Goal: Check status: Check status

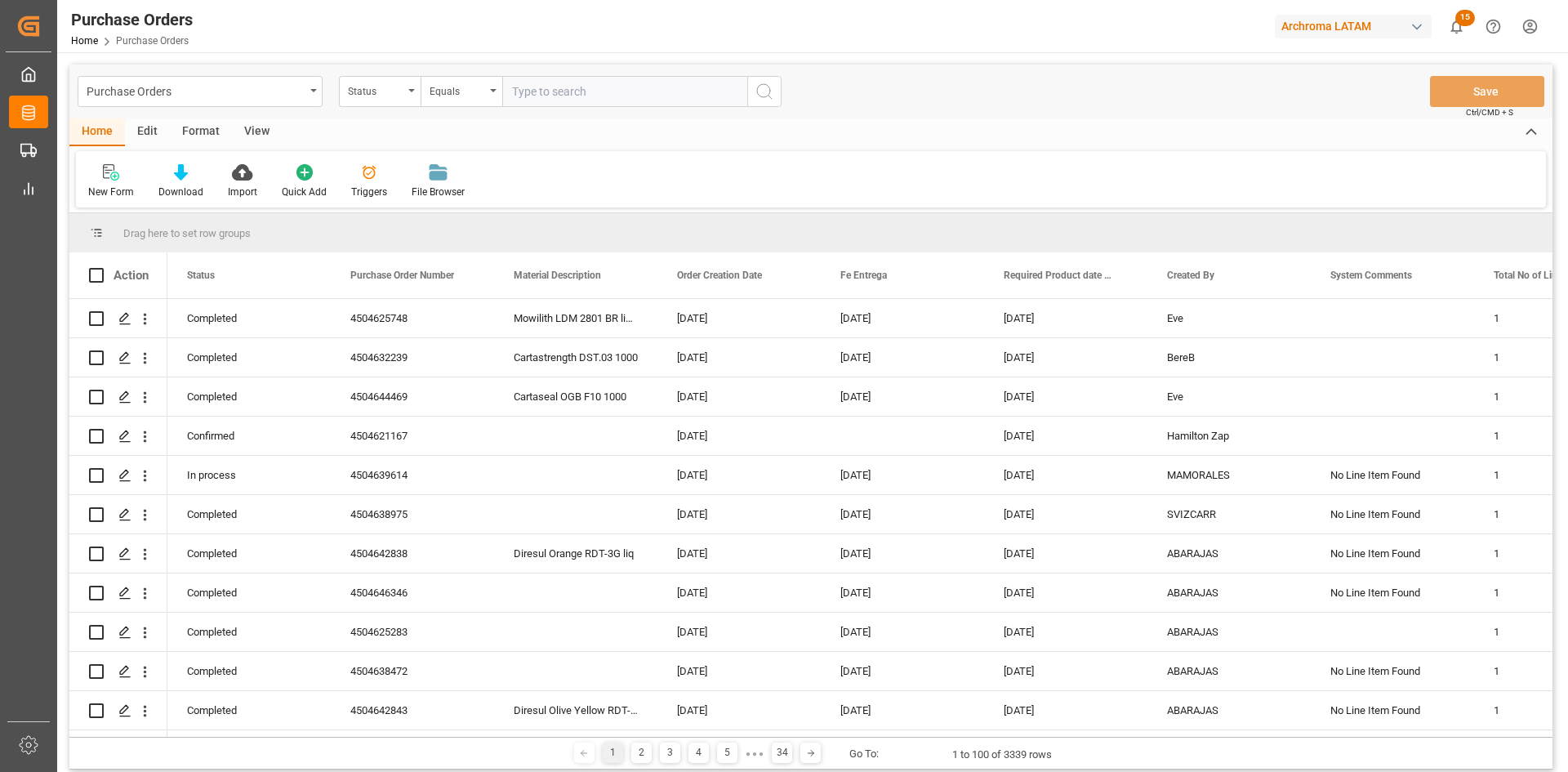
click at [409, 92] on div "Status" at bounding box center [380, 91] width 82 height 31
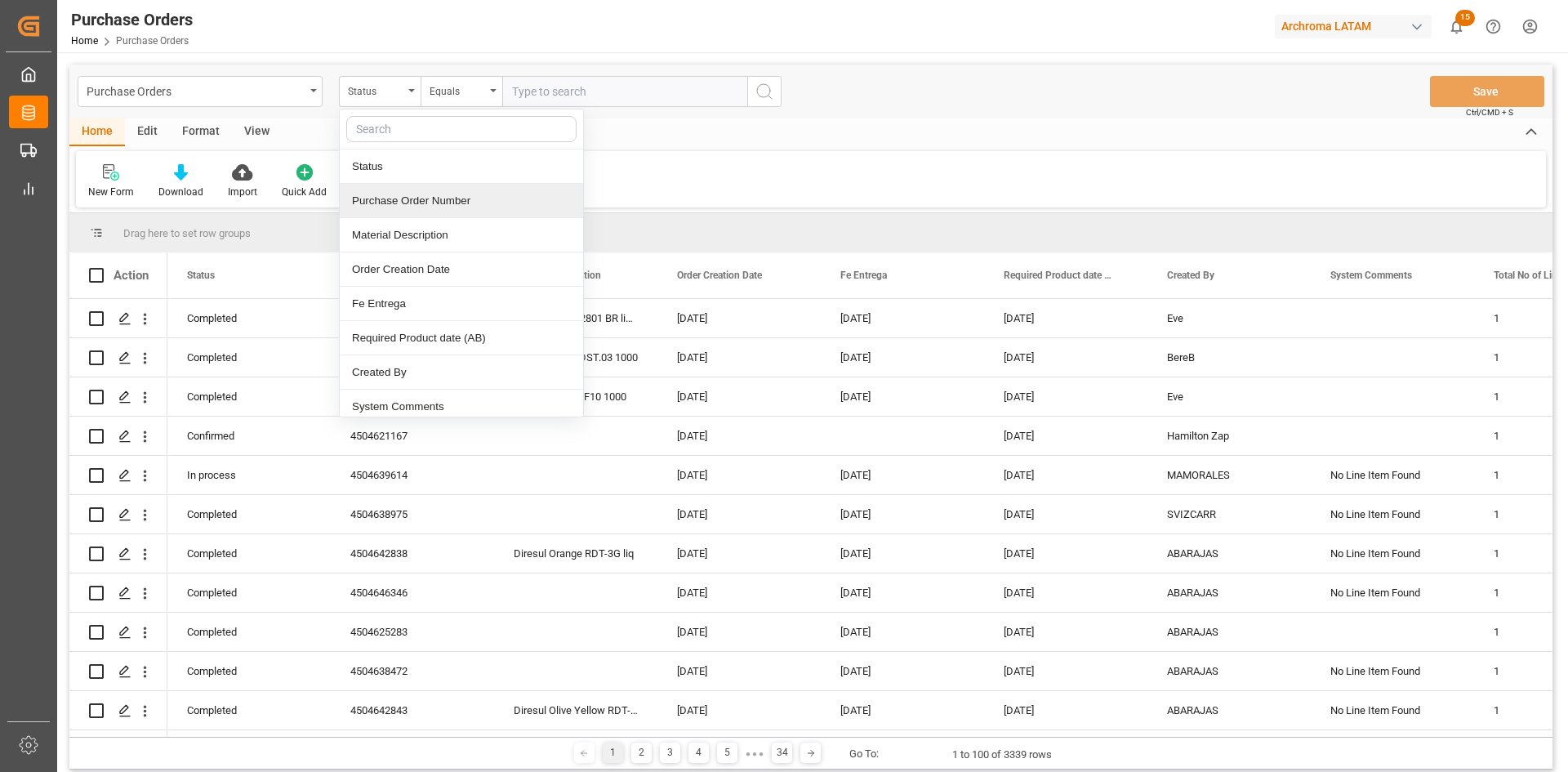
click at [435, 197] on div "Purchase Order Number" at bounding box center [461, 201] width 243 height 34
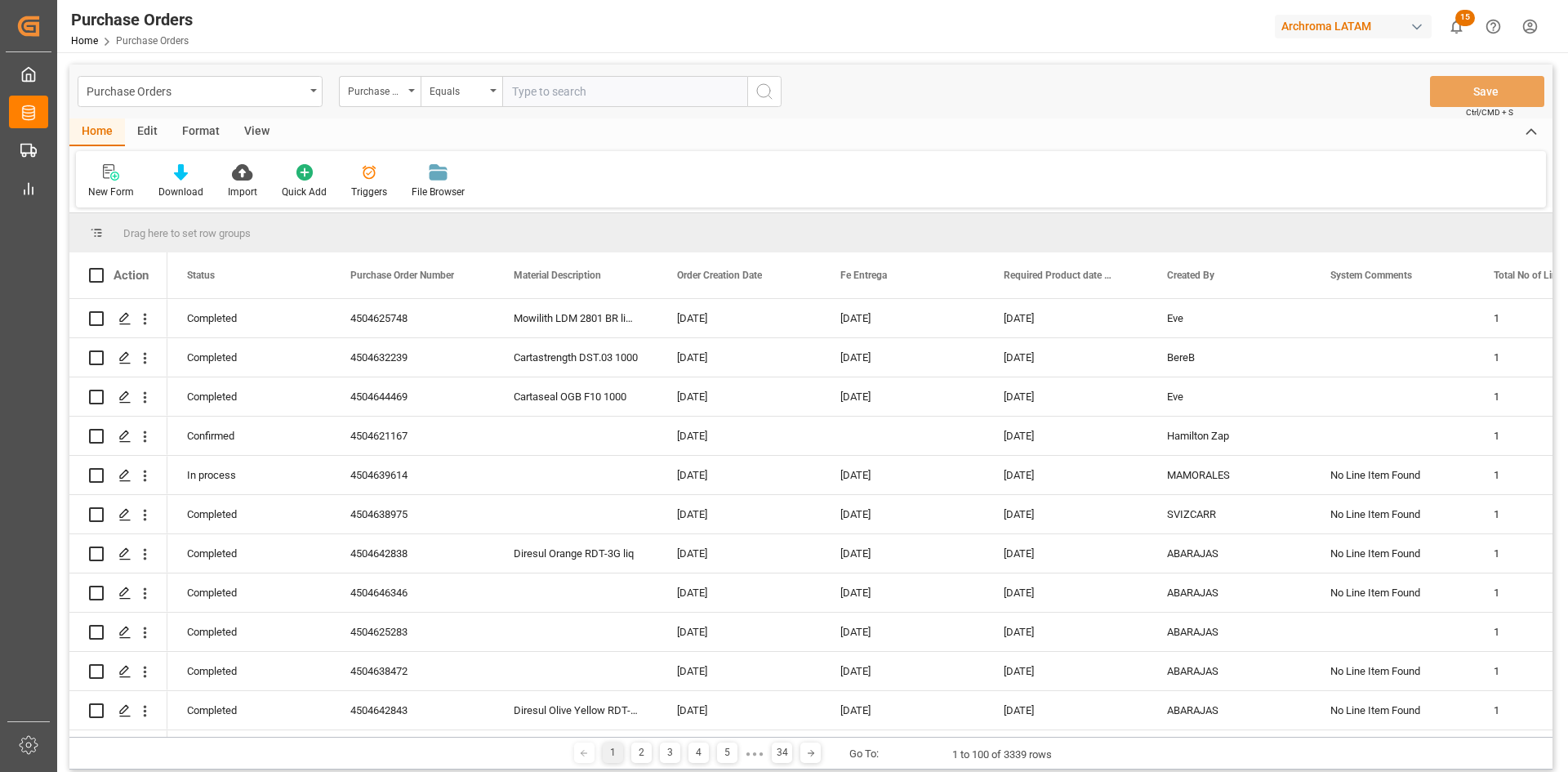
click at [529, 88] on input "text" at bounding box center [625, 91] width 245 height 31
paste input "4504655845"
type input "4504655845"
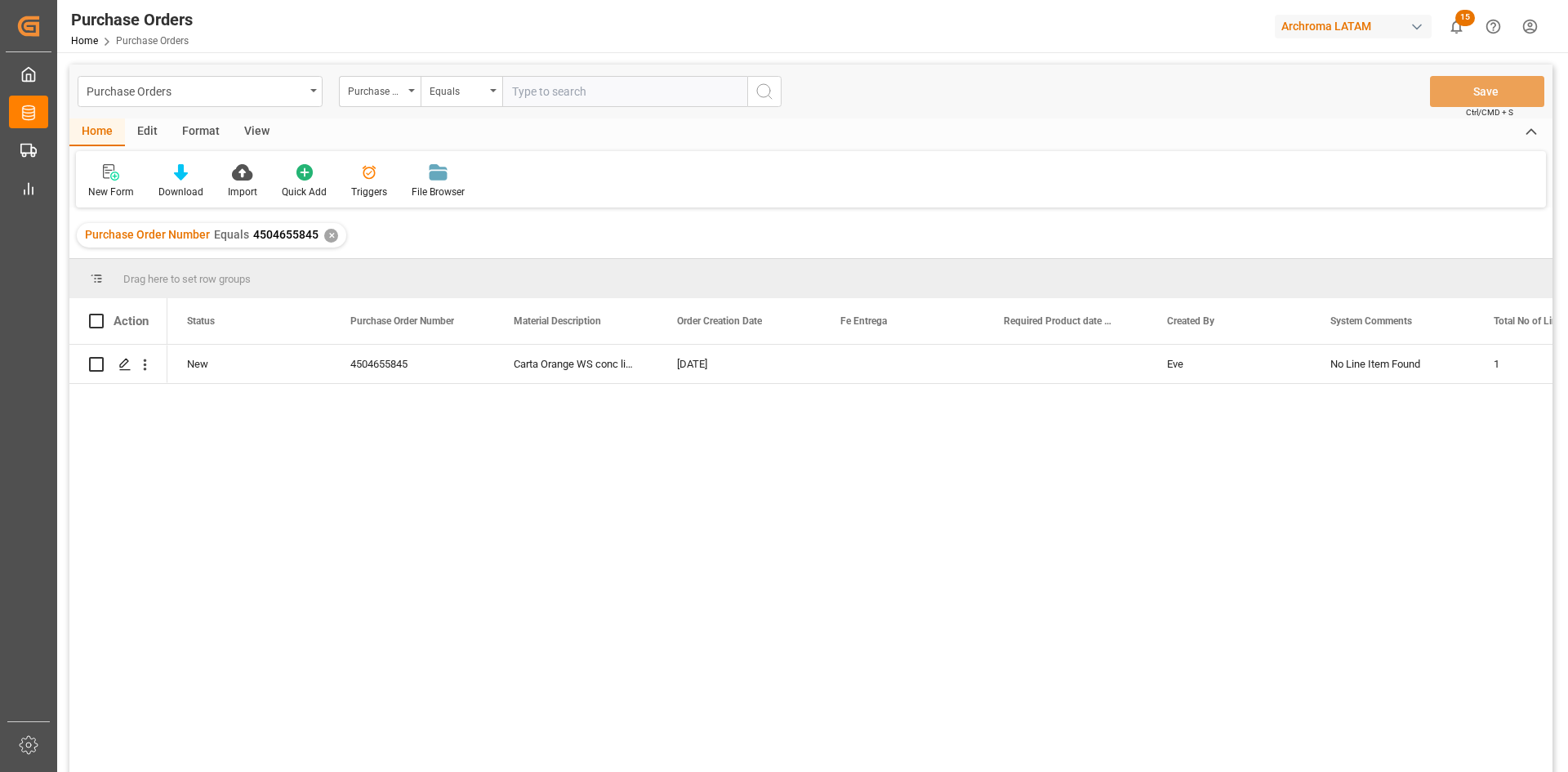
click at [331, 237] on div "✕" at bounding box center [331, 236] width 14 height 14
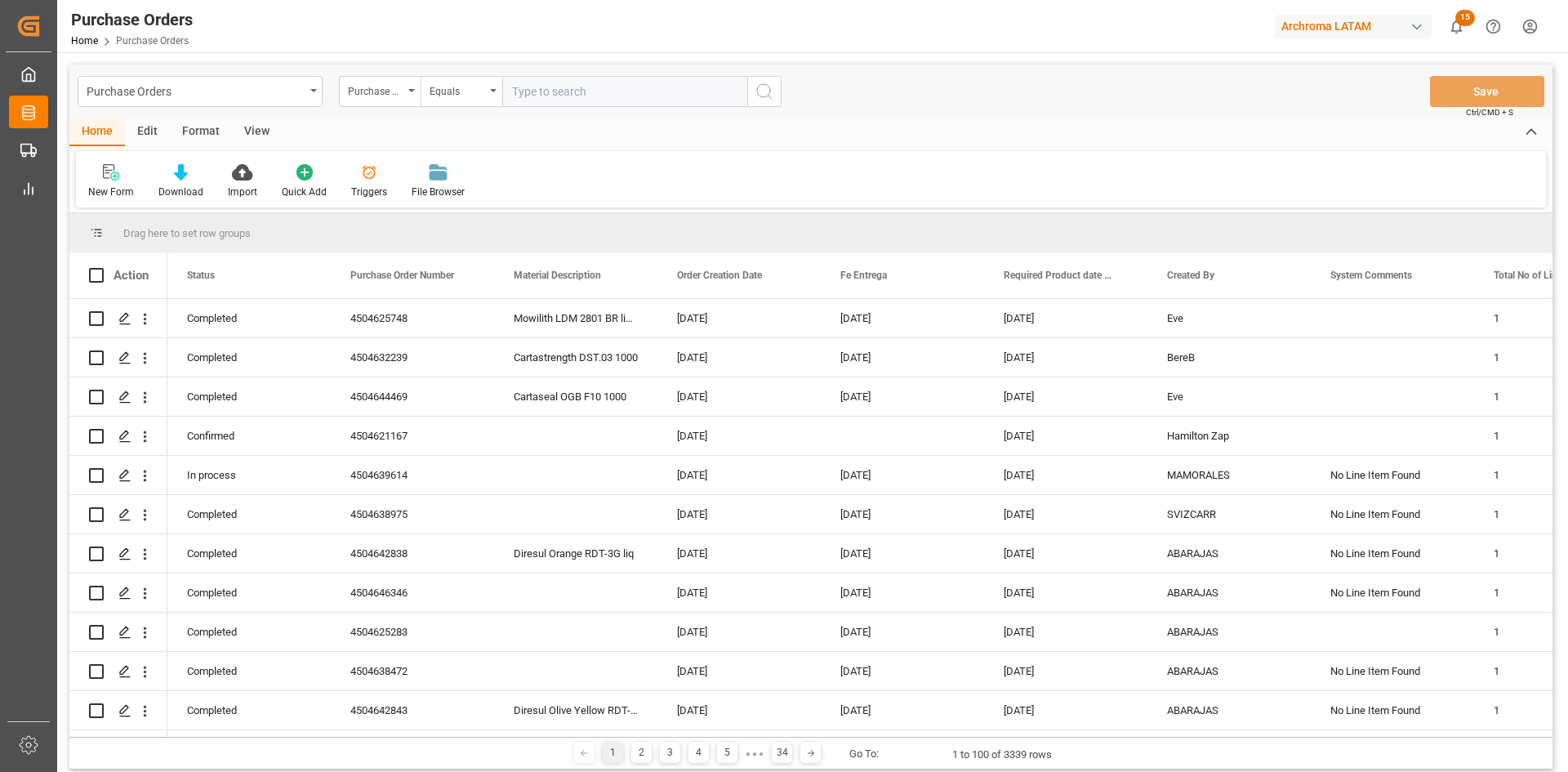
click at [557, 92] on input "text" at bounding box center [625, 91] width 245 height 31
paste input "4504656547"
type input "4504656547"
click at [764, 90] on icon "search button" at bounding box center [764, 91] width 20 height 20
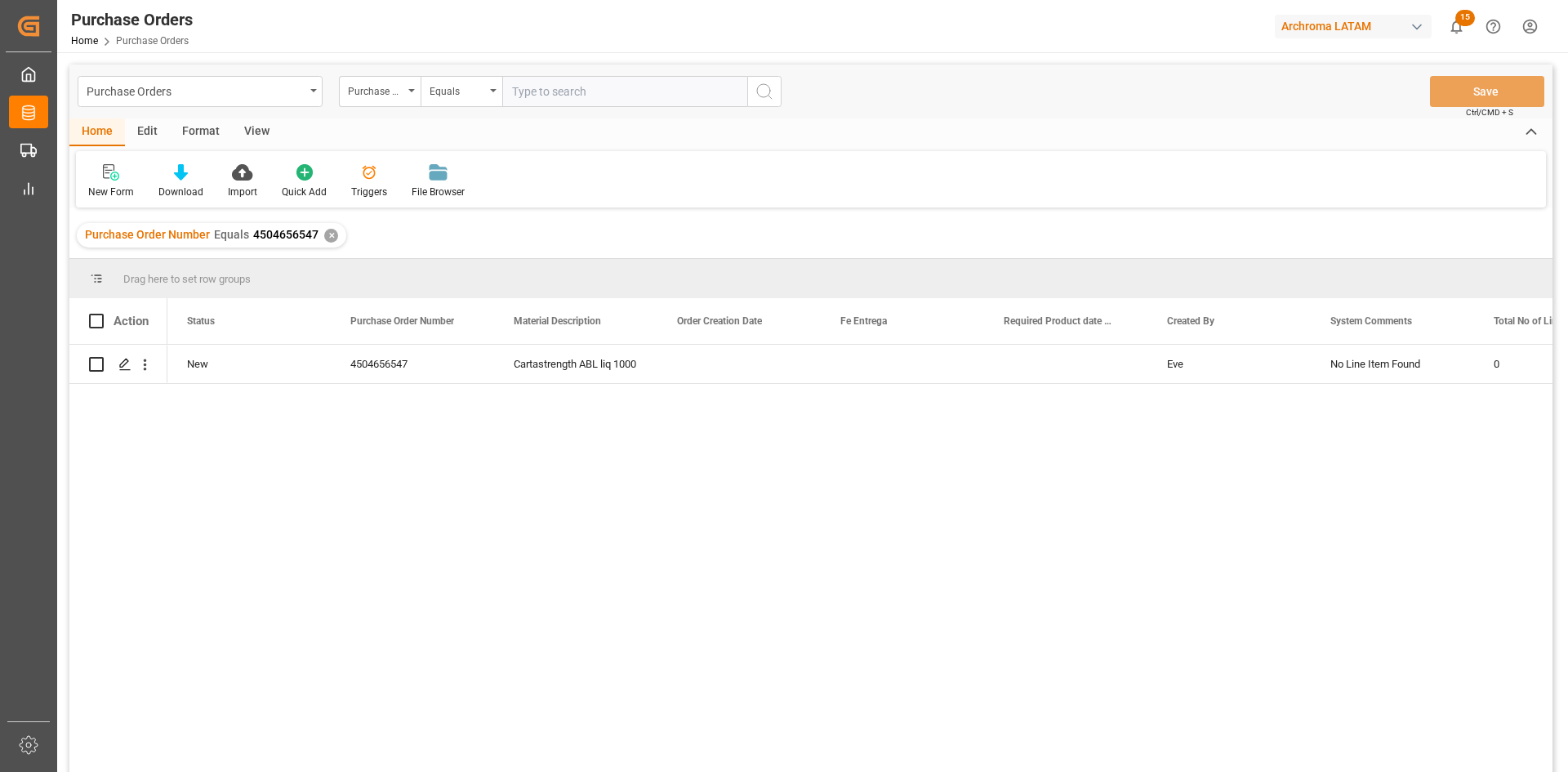
click at [329, 235] on div "✕" at bounding box center [331, 236] width 14 height 14
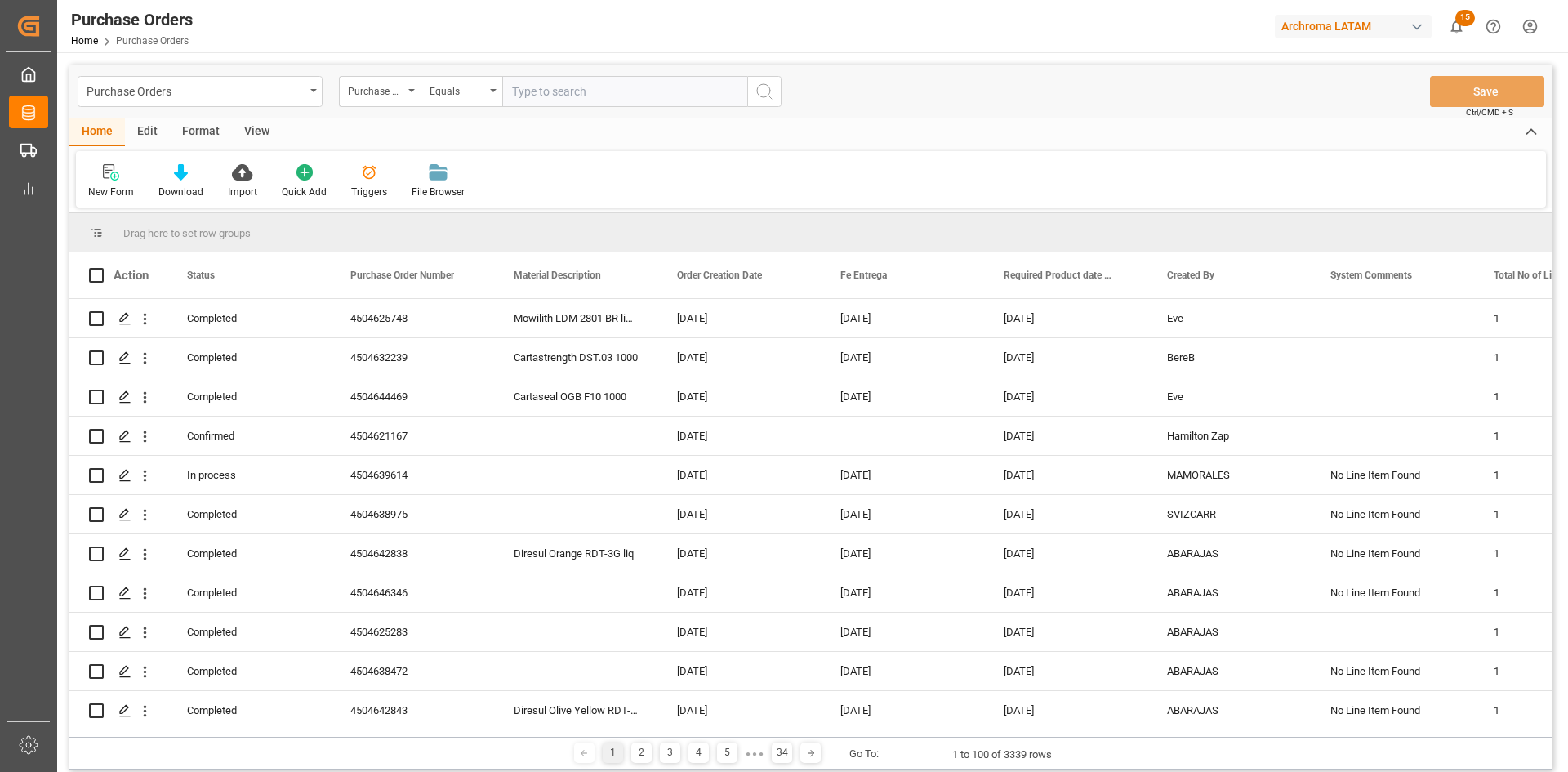
click at [558, 100] on input "text" at bounding box center [625, 91] width 245 height 31
paste input "4504656548"
type input "4504656548"
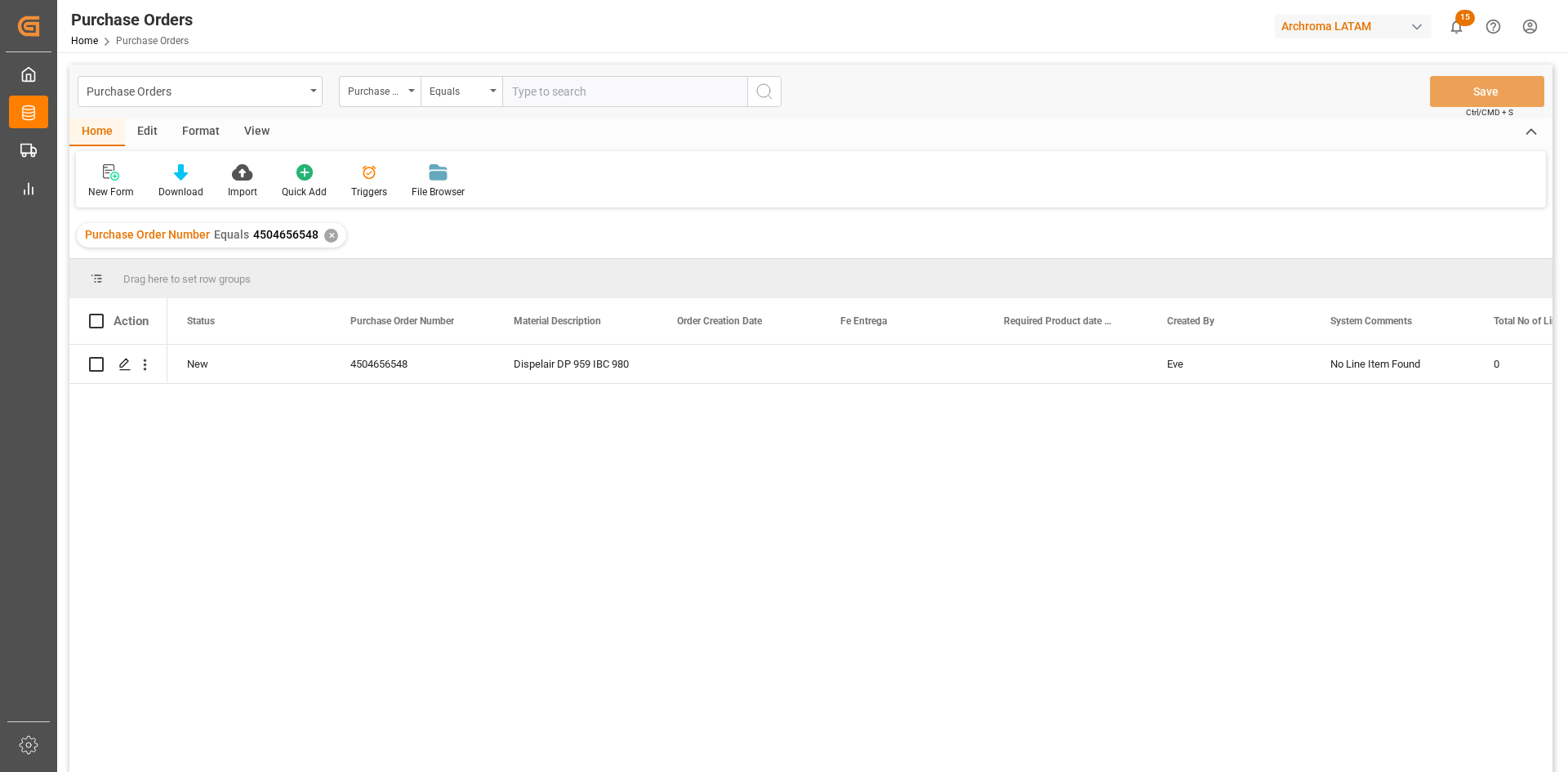
click at [334, 233] on div "✕" at bounding box center [331, 236] width 14 height 14
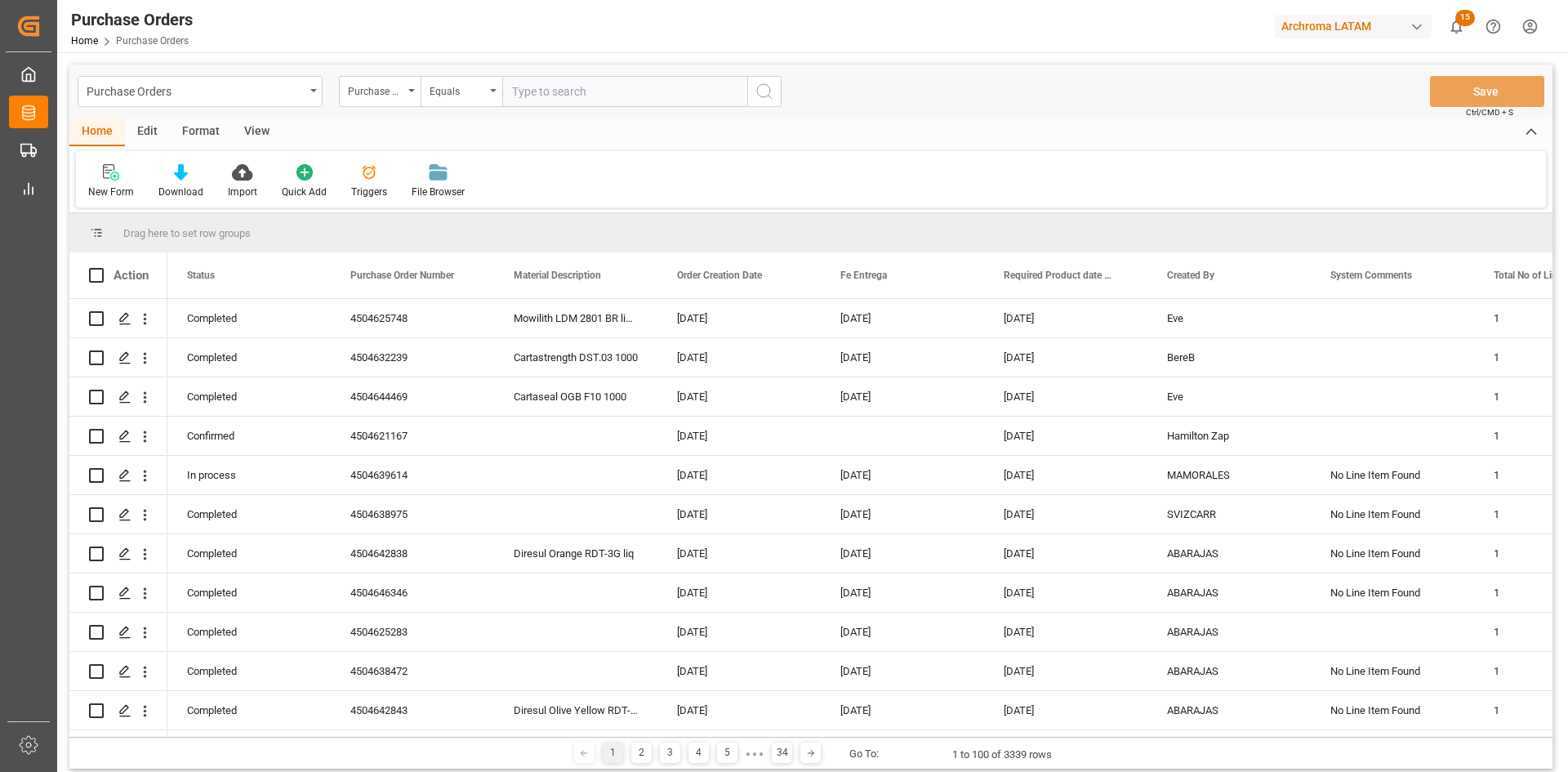
click at [552, 93] on input "text" at bounding box center [625, 91] width 245 height 31
paste input "4504657436"
type input "4504657436"
click at [762, 94] on icon "search button" at bounding box center [764, 91] width 20 height 20
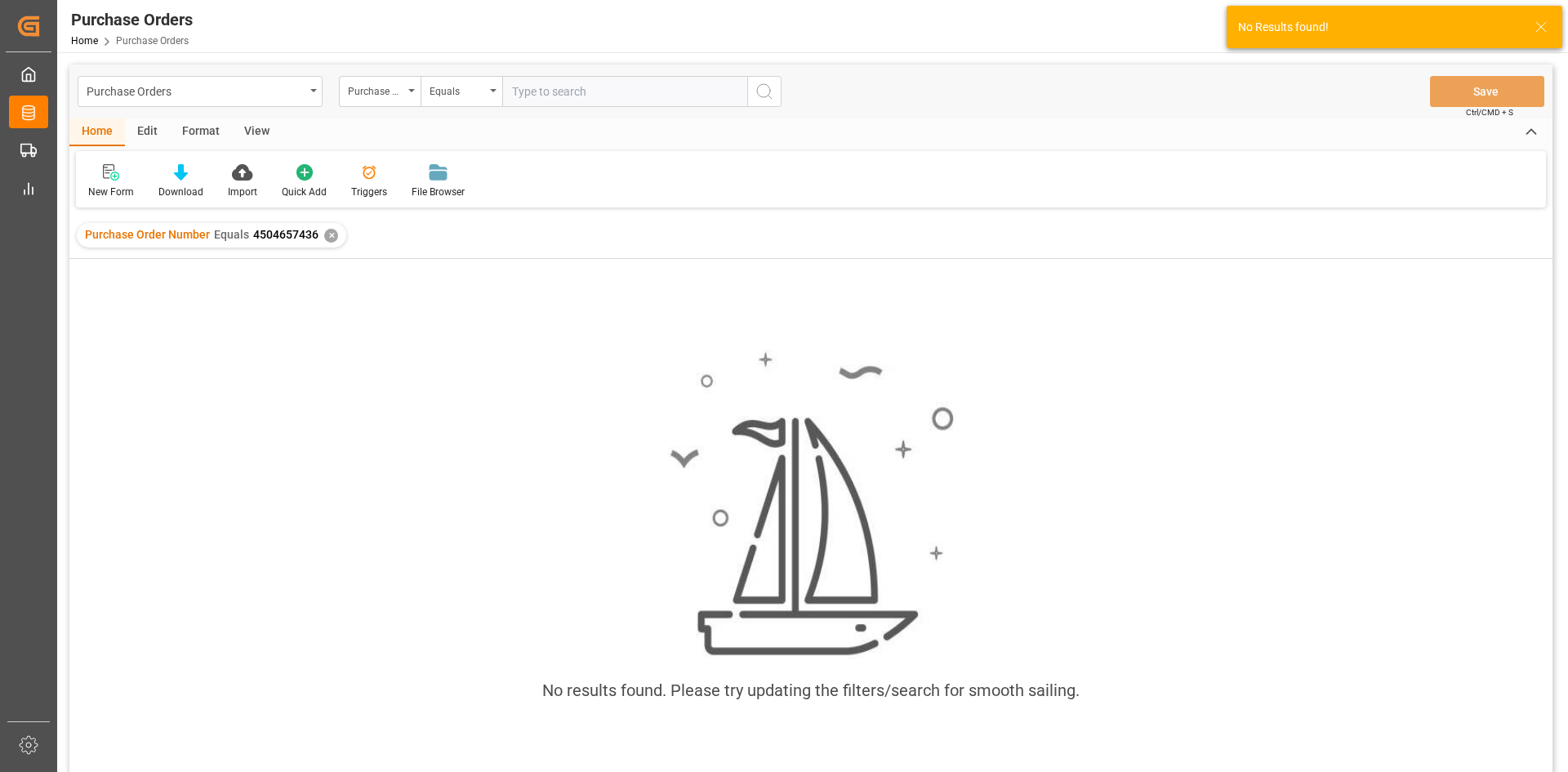
click at [333, 238] on div "✕" at bounding box center [331, 236] width 14 height 14
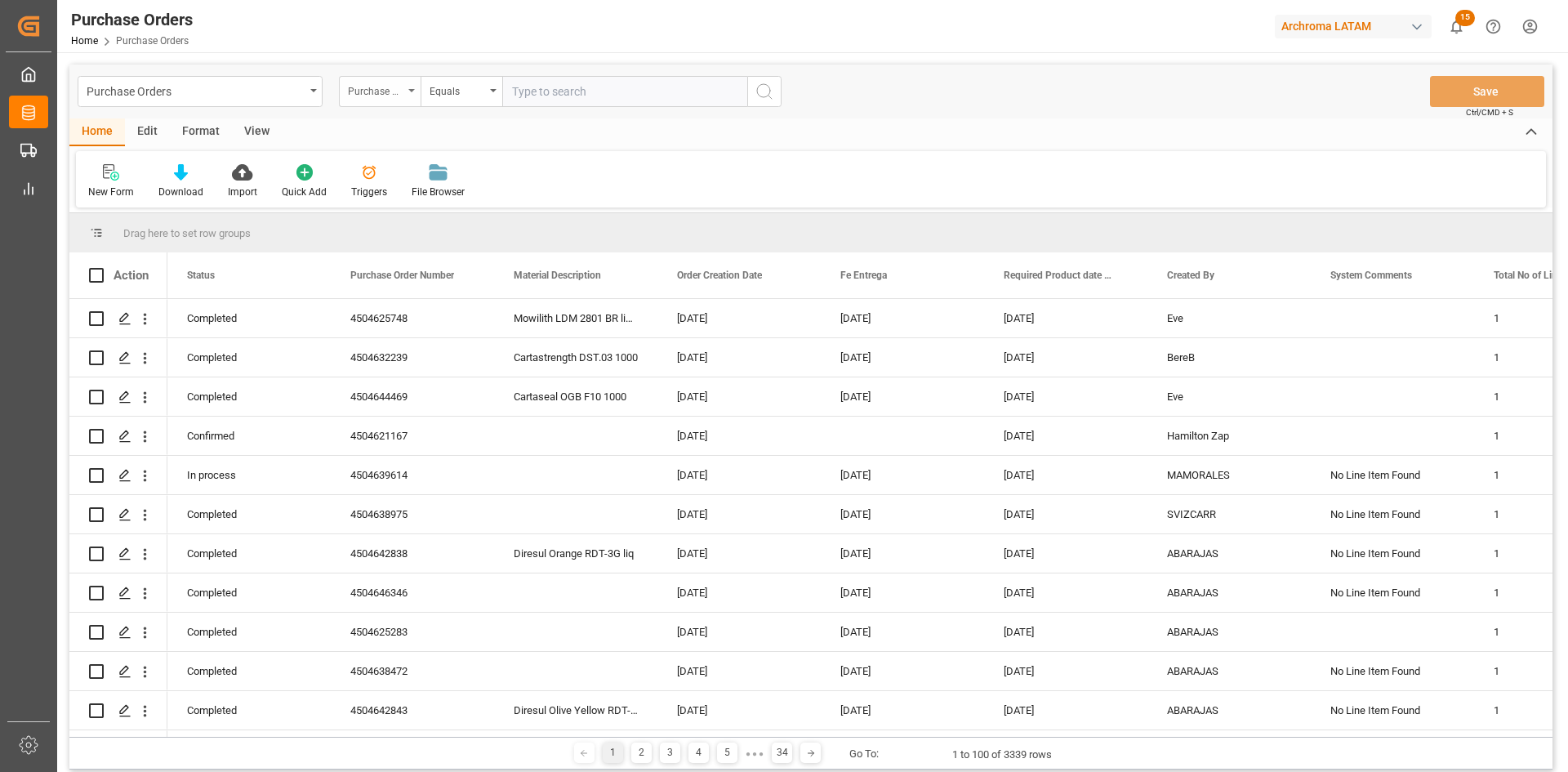
click at [392, 84] on div "Purchase Order Number" at bounding box center [375, 89] width 55 height 19
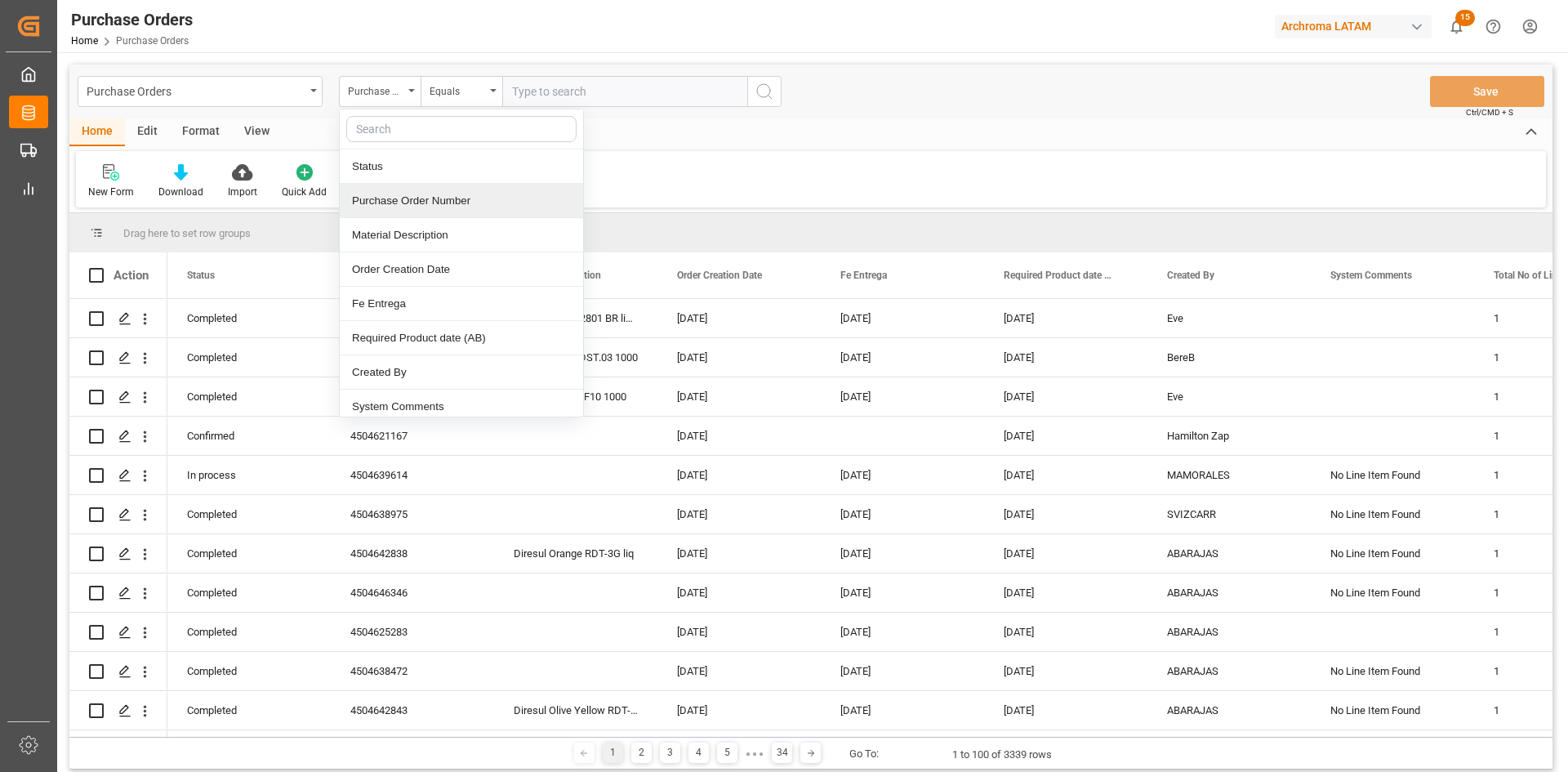
click at [455, 193] on div "Purchase Order Number" at bounding box center [461, 201] width 243 height 34
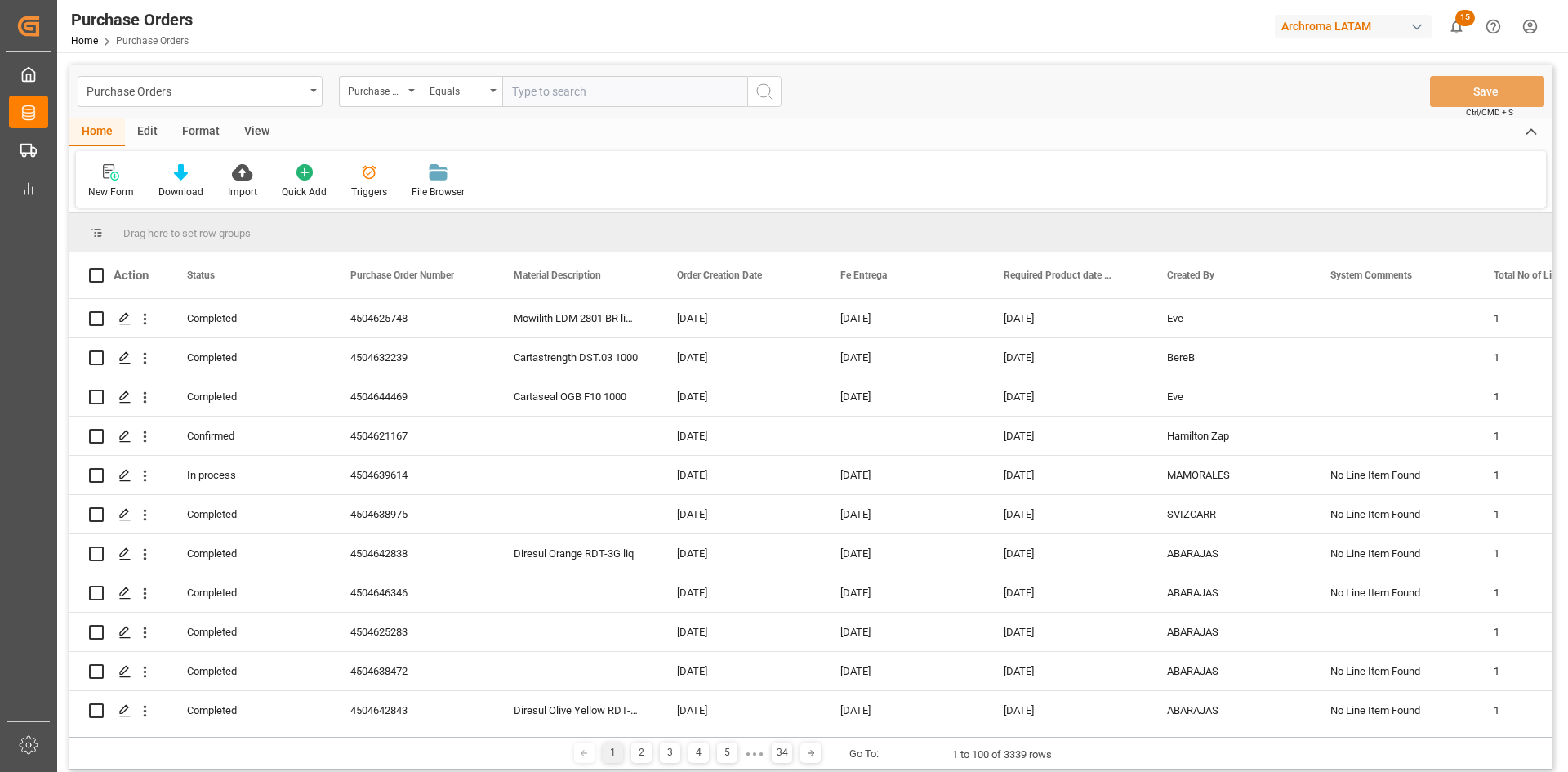
click at [536, 89] on input "text" at bounding box center [625, 91] width 245 height 31
paste input "4504660258"
type input "4504660258"
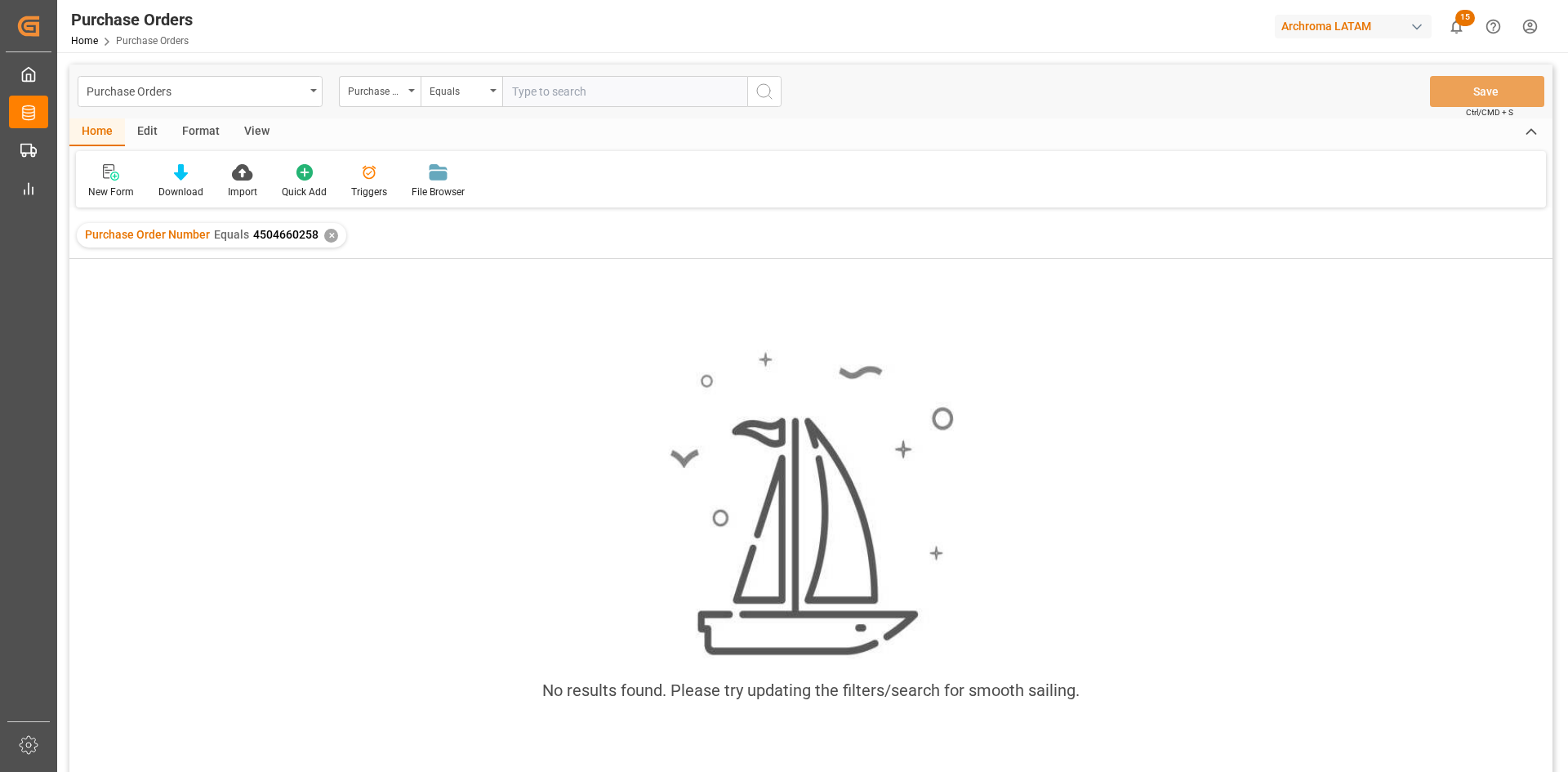
click at [324, 237] on div "✕" at bounding box center [331, 236] width 14 height 14
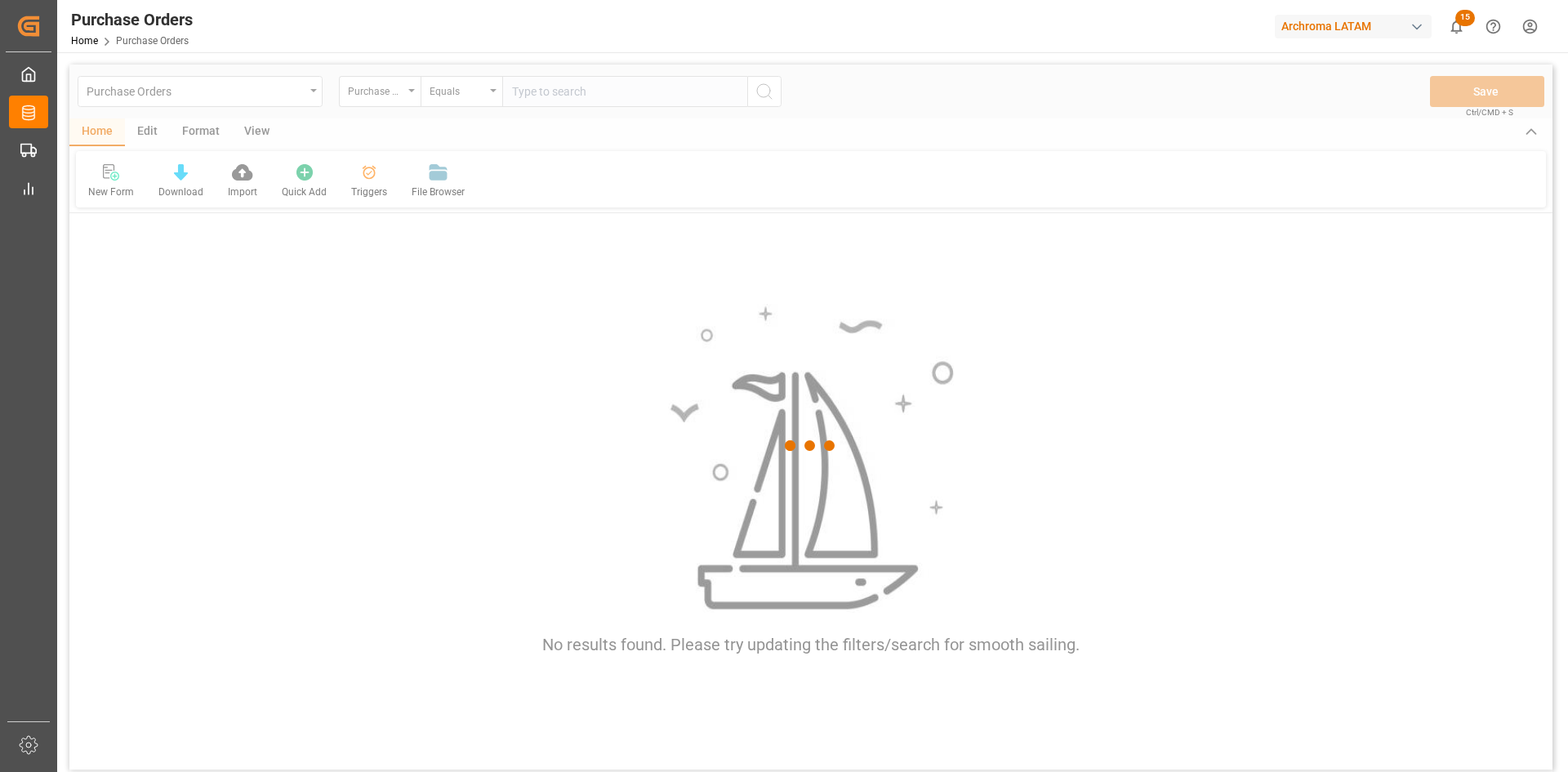
click at [535, 90] on div at bounding box center [811, 445] width 1483 height 762
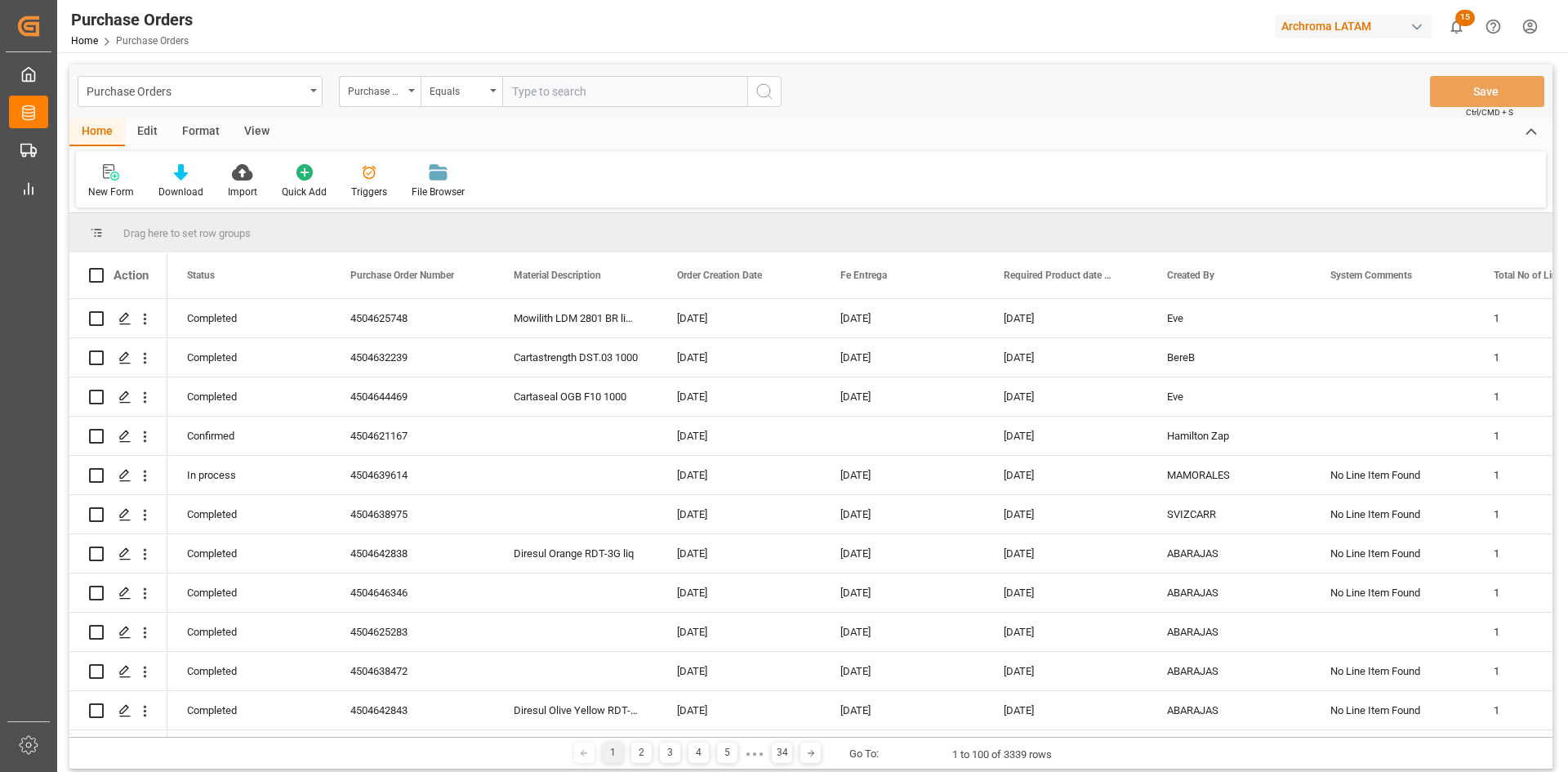
click at [535, 90] on input "text" at bounding box center [625, 91] width 245 height 31
paste input "4504659402"
type input "4504659402"
